Goal: Task Accomplishment & Management: Use online tool/utility

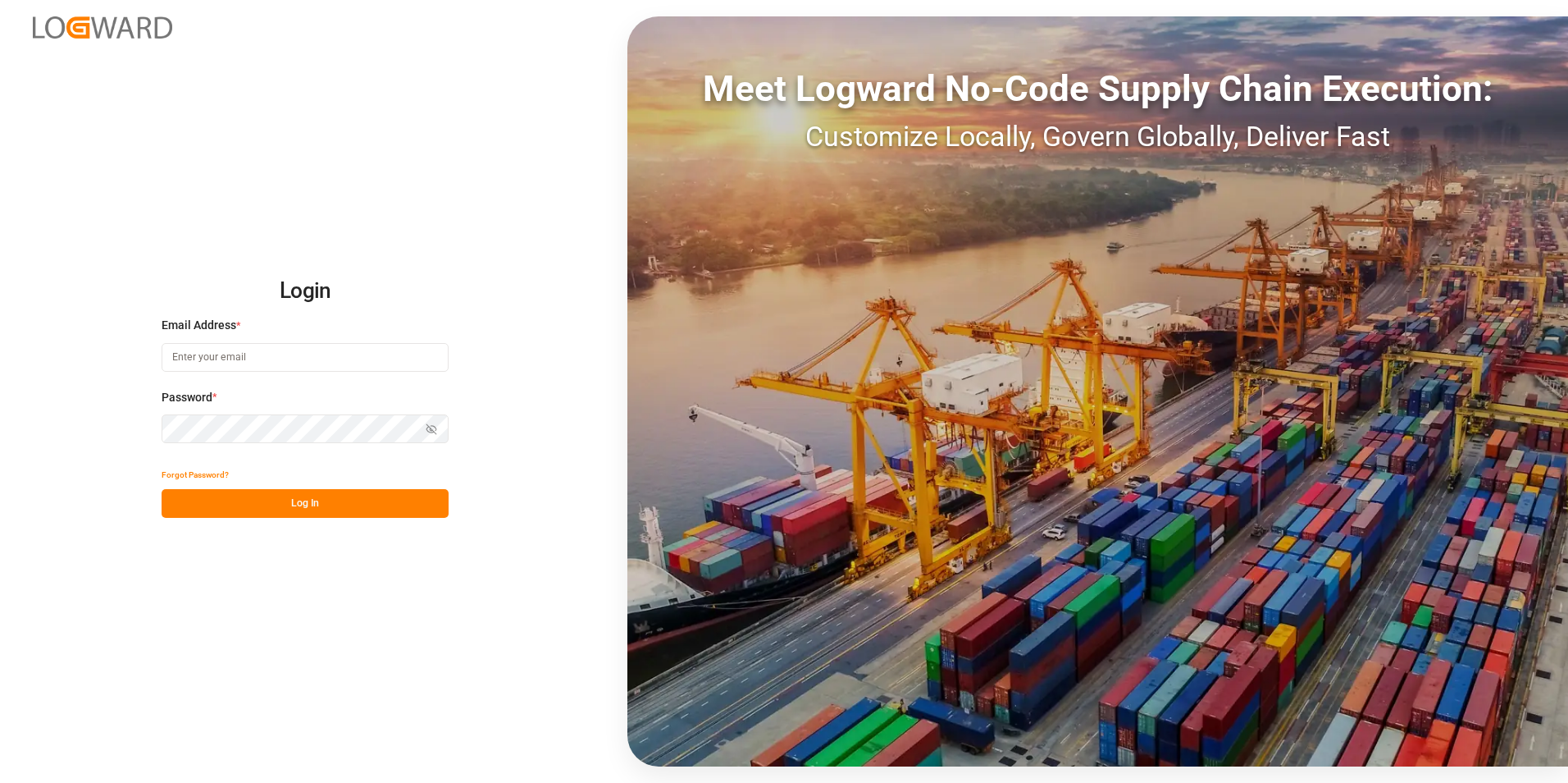
type input "[PERSON_NAME][EMAIL_ADDRESS][PERSON_NAME][DOMAIN_NAME]"
click at [265, 498] on button "Log In" at bounding box center [305, 503] width 287 height 28
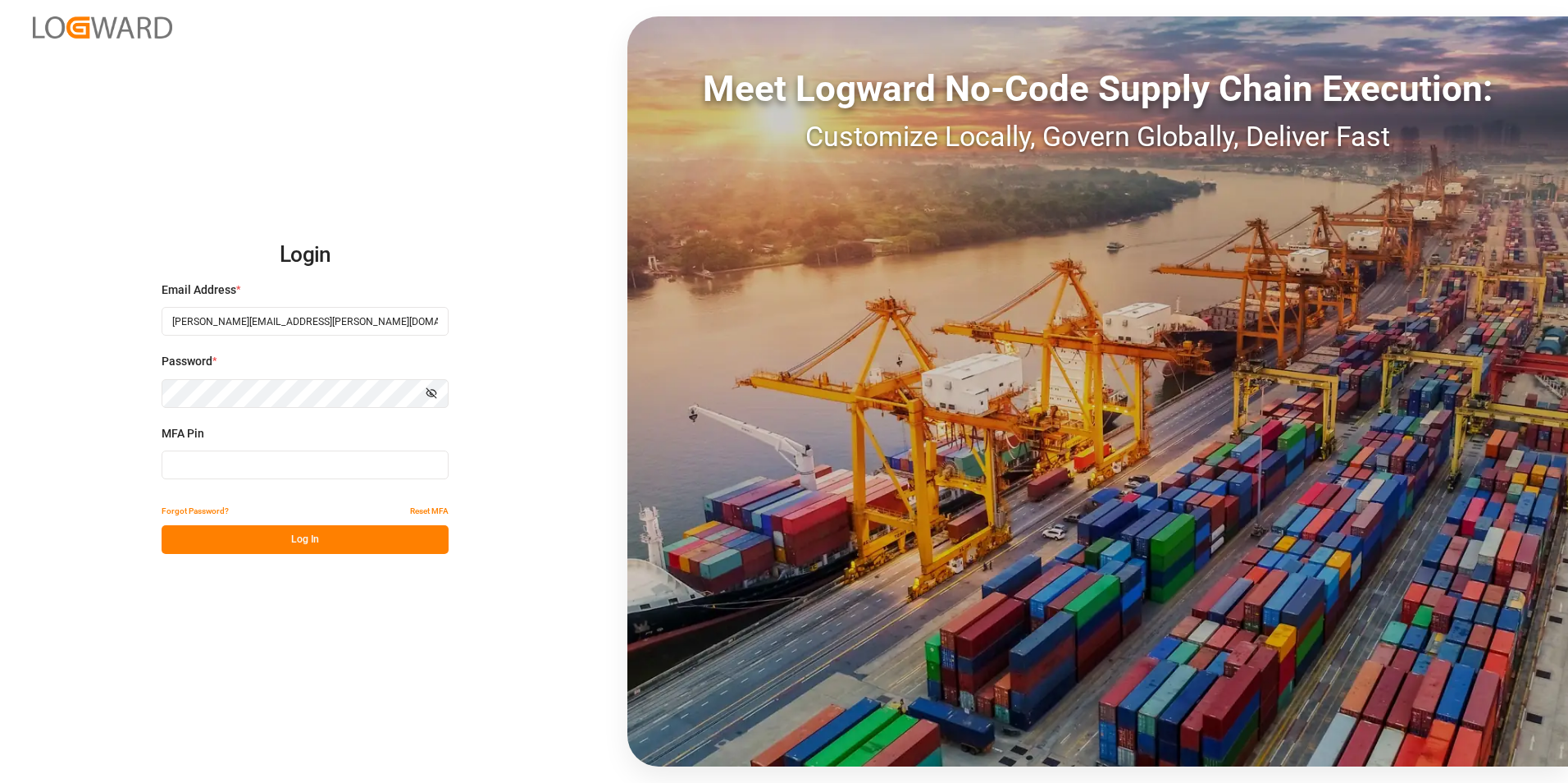
click at [256, 472] on input at bounding box center [305, 464] width 287 height 28
type input "704040"
click at [322, 538] on button "Log In" at bounding box center [305, 540] width 287 height 28
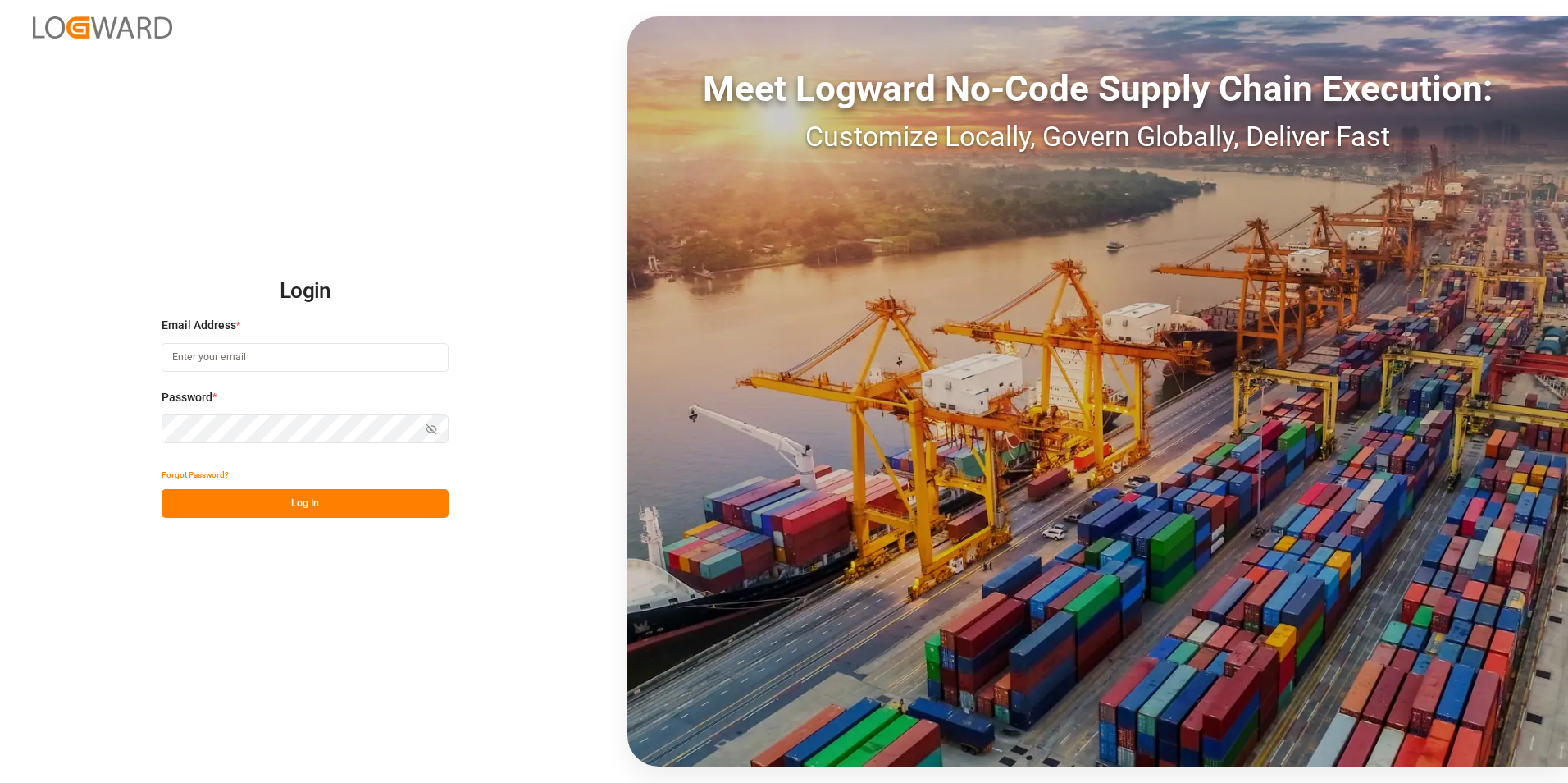
type input "[PERSON_NAME][EMAIL_ADDRESS][PERSON_NAME][DOMAIN_NAME]"
click at [272, 507] on button "Log In" at bounding box center [305, 503] width 287 height 28
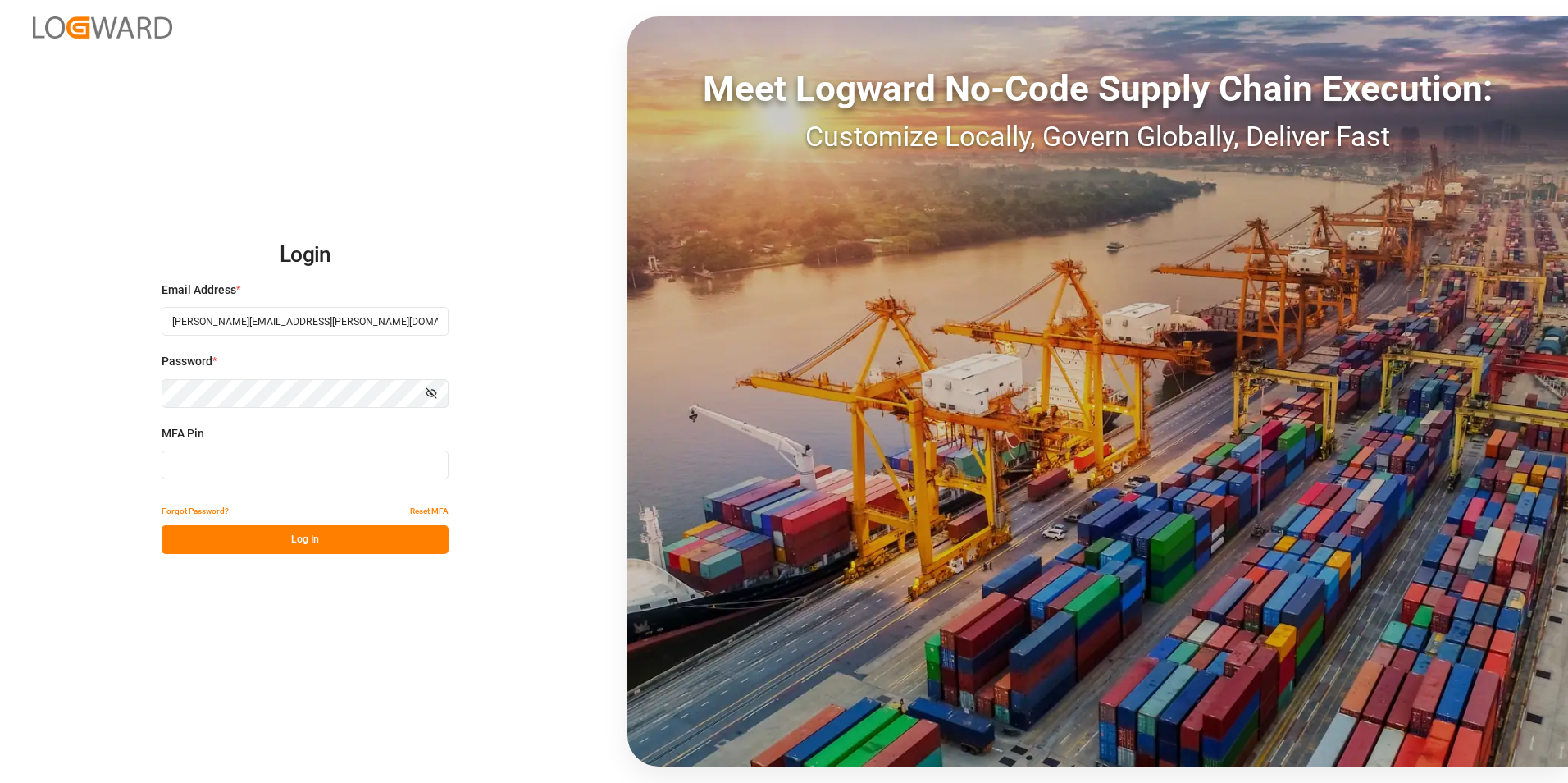
click at [254, 472] on input at bounding box center [305, 464] width 287 height 28
type input "240185"
click at [288, 546] on button "Log In" at bounding box center [305, 540] width 287 height 28
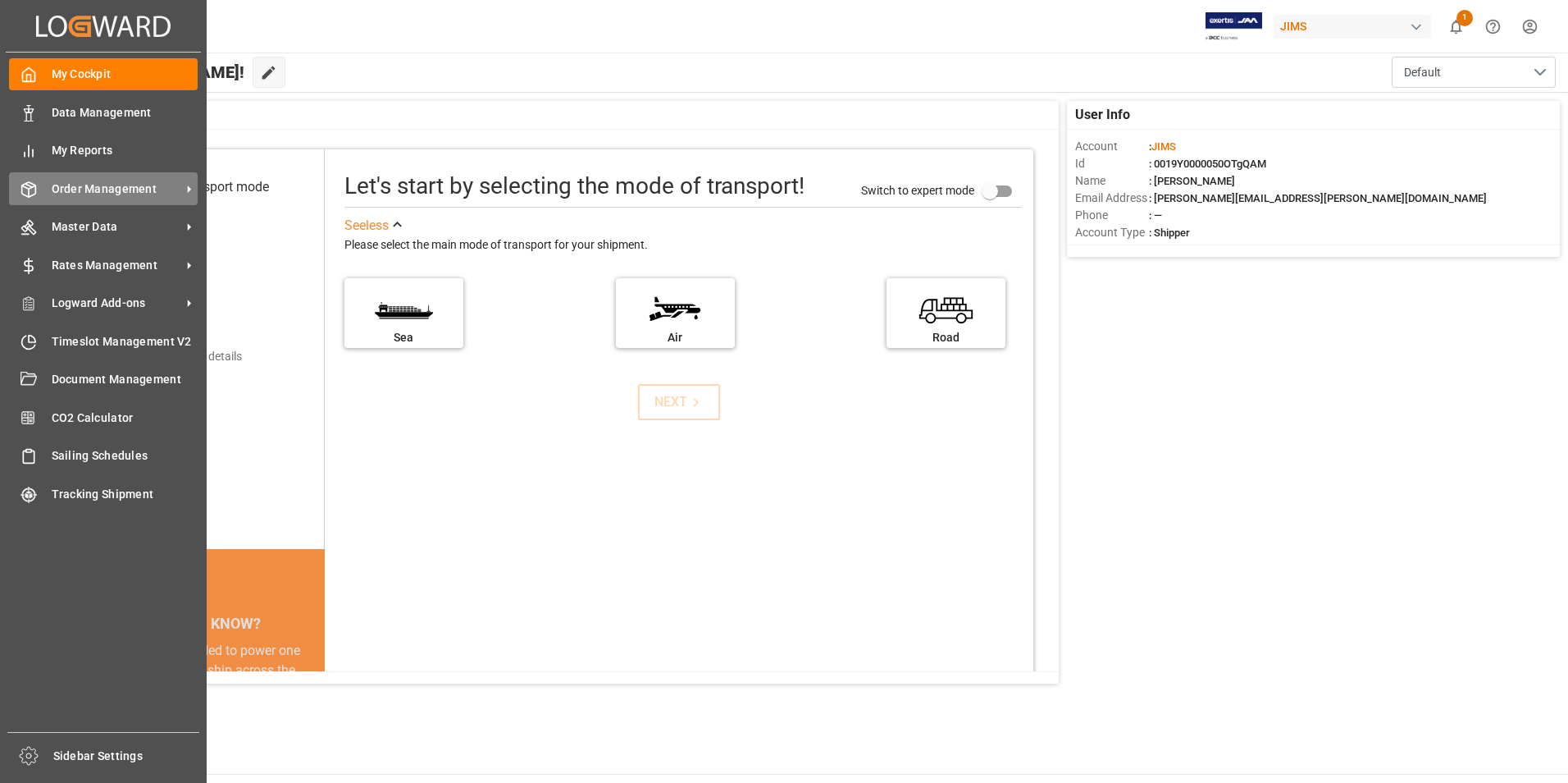
click at [137, 192] on span "Order Management" at bounding box center [116, 188] width 130 height 17
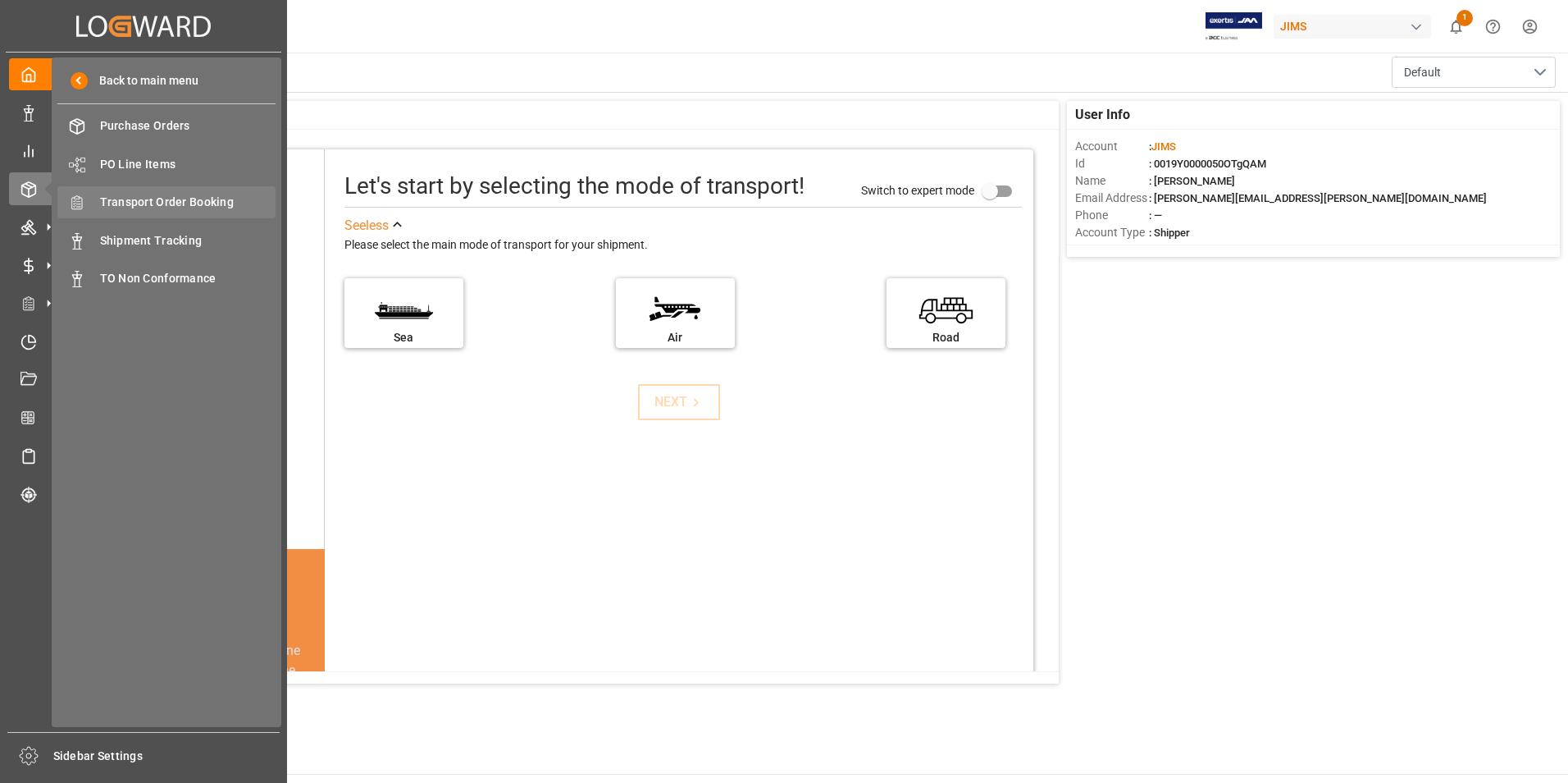
click at [167, 206] on span "Transport Order Booking" at bounding box center [187, 202] width 176 height 17
